Goal: Transaction & Acquisition: Purchase product/service

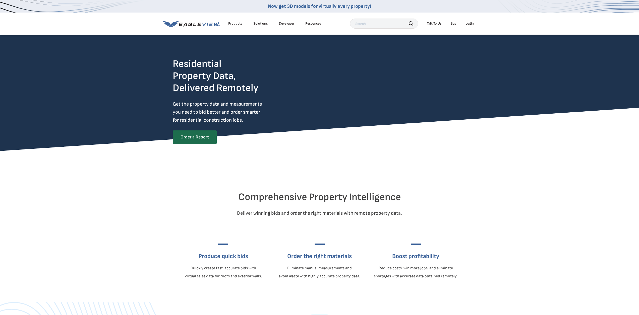
click at [468, 25] on div "Login" at bounding box center [469, 23] width 8 height 5
click at [470, 22] on div "Login" at bounding box center [469, 23] width 8 height 5
click at [467, 25] on div "Login" at bounding box center [469, 23] width 8 height 5
click at [472, 23] on div "Login" at bounding box center [469, 23] width 8 height 5
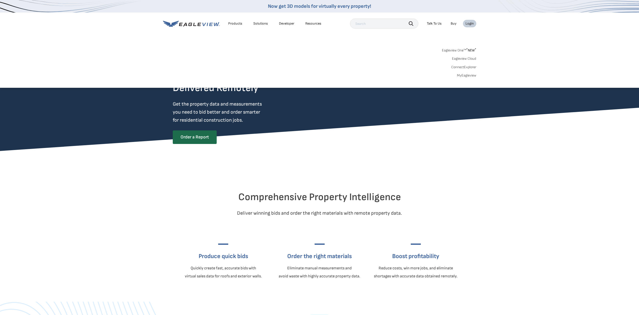
click at [469, 75] on link "MyEagleview" at bounding box center [466, 75] width 19 height 5
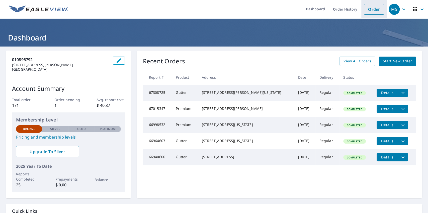
click at [370, 4] on link "Order" at bounding box center [374, 9] width 20 height 11
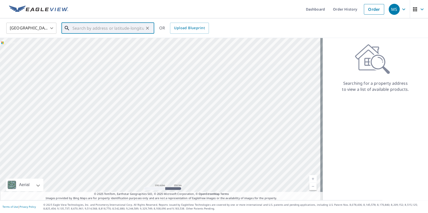
click at [105, 29] on input "text" at bounding box center [109, 28] width 72 height 14
click at [98, 47] on p "Overland Park, KS 66214" at bounding box center [111, 48] width 79 height 5
type input "10821 W 106th St Overland Park, KS 66214"
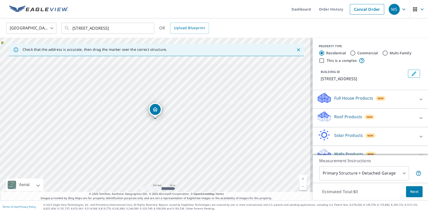
click at [345, 119] on p "Roof Products" at bounding box center [349, 116] width 28 height 6
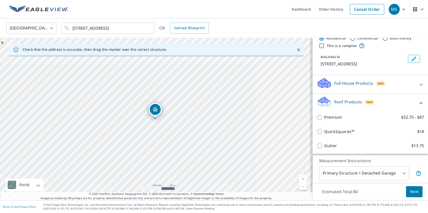
scroll to position [50, 0]
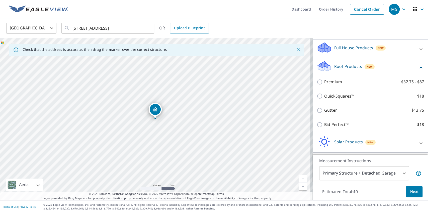
click at [326, 112] on div "Gutter $13.75" at bounding box center [370, 110] width 107 height 14
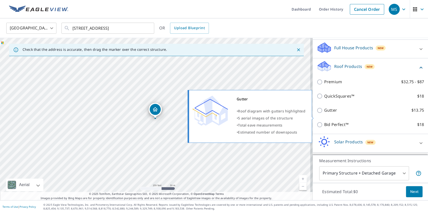
click at [330, 113] on p "Gutter" at bounding box center [330, 110] width 13 height 6
click at [324, 113] on input "Gutter $13.75" at bounding box center [321, 110] width 8 height 6
checkbox input "true"
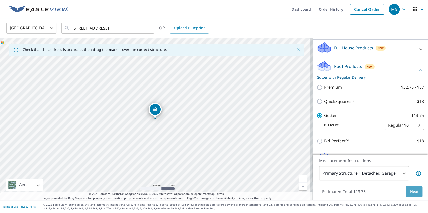
click at [411, 194] on span "Next" at bounding box center [414, 191] width 9 height 6
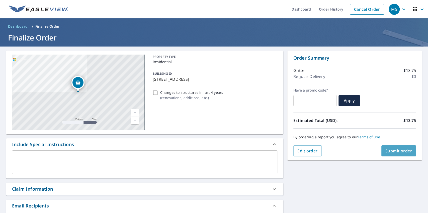
click at [394, 155] on button "Submit order" at bounding box center [399, 150] width 35 height 11
